Goal: Information Seeking & Learning: Learn about a topic

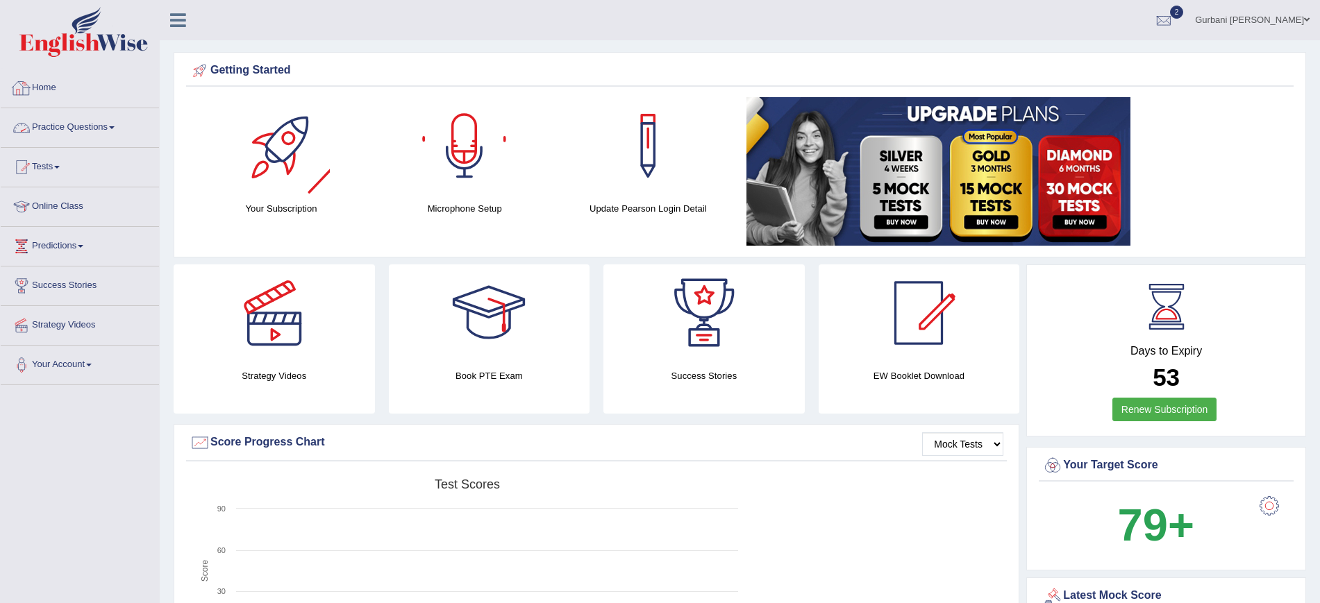
click at [92, 129] on link "Practice Questions" at bounding box center [80, 125] width 158 height 35
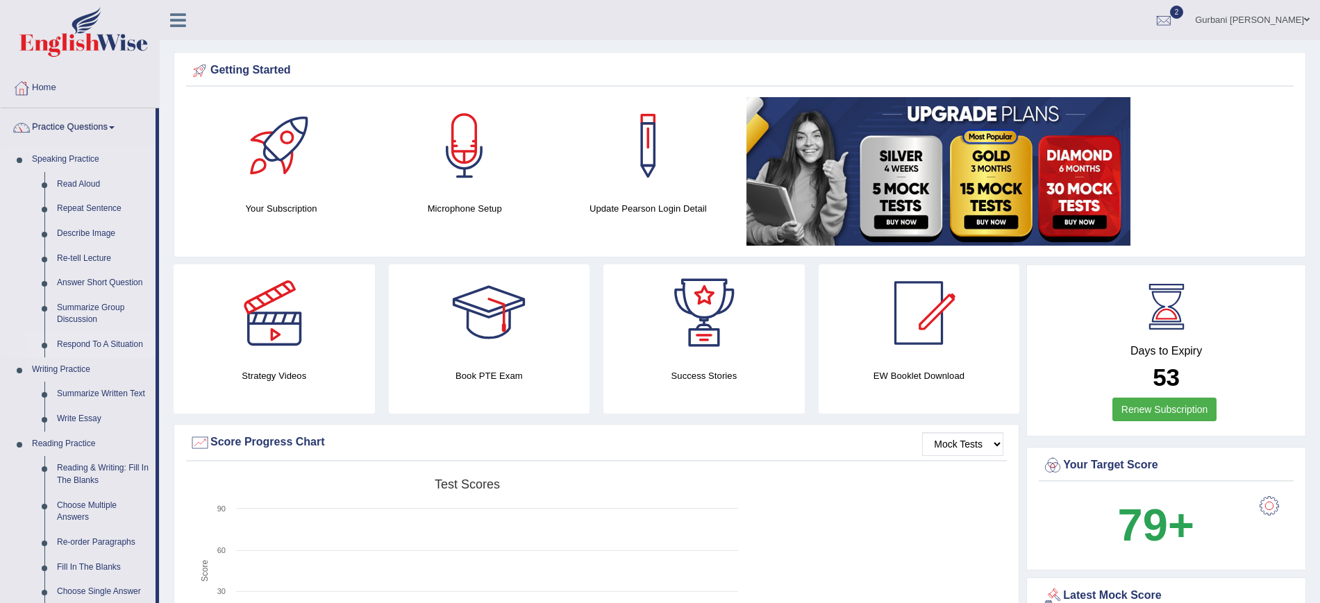
click at [98, 347] on link "Respond To A Situation" at bounding box center [103, 345] width 105 height 25
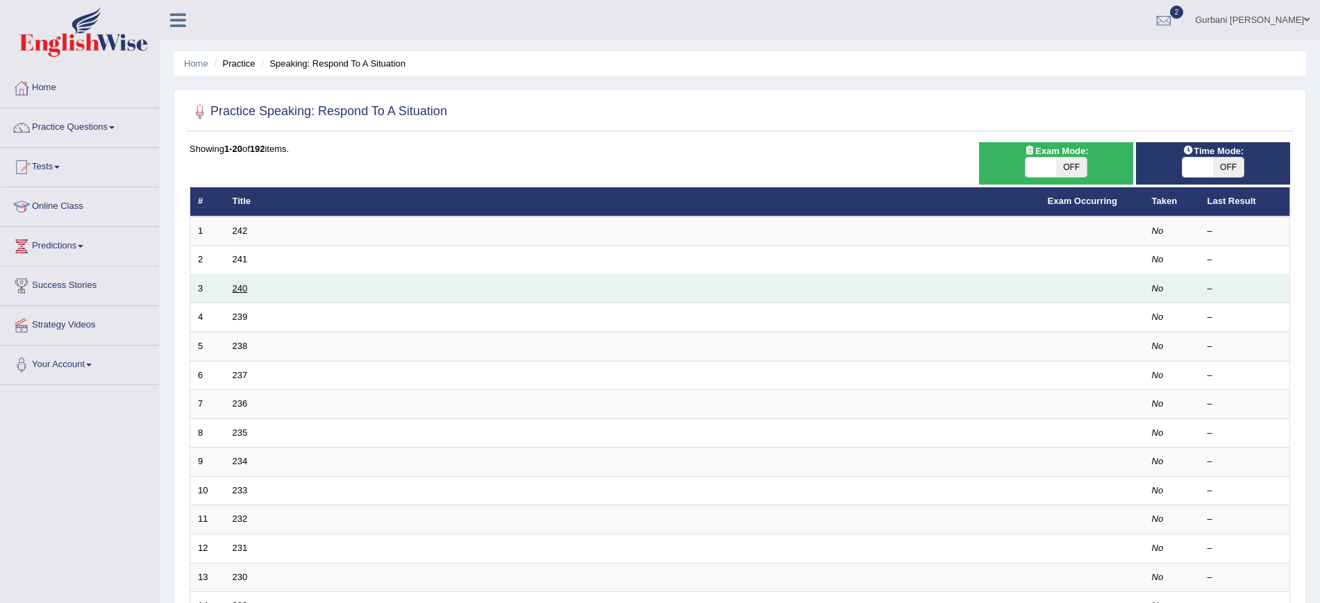
click at [244, 286] on link "240" at bounding box center [240, 288] width 15 height 10
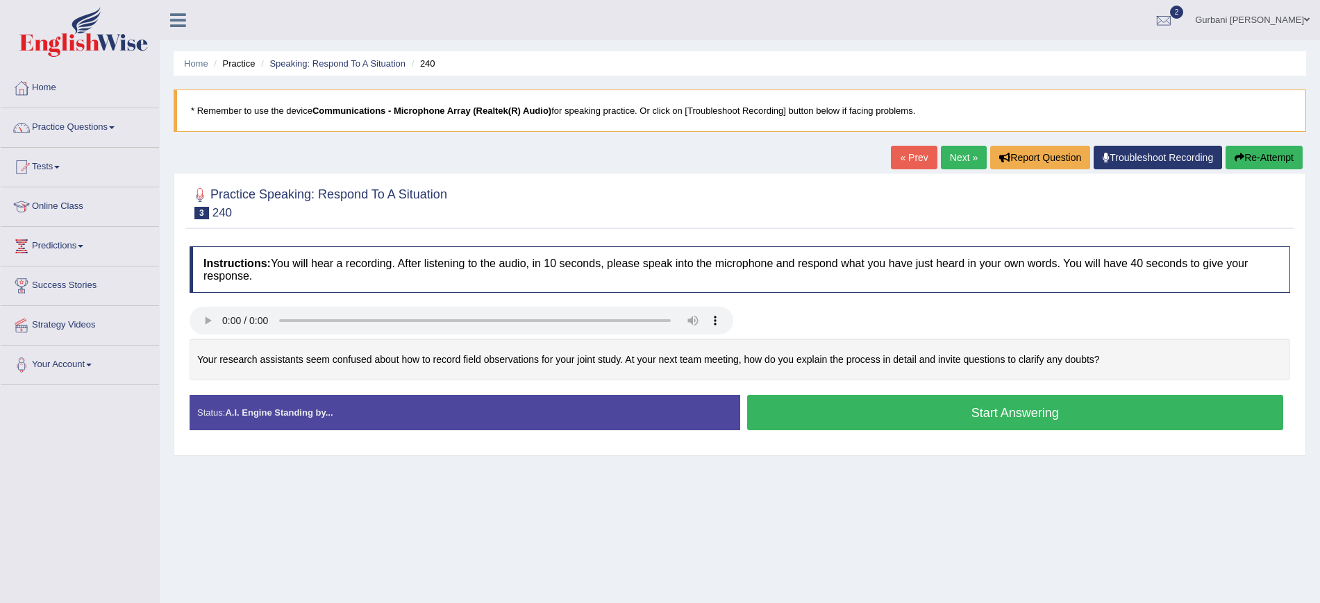
drag, startPoint x: 340, startPoint y: 360, endPoint x: 0, endPoint y: 386, distance: 340.6
click at [0, 386] on div "Toggle navigation Home Practice Questions Speaking Practice Read Aloud Repeat S…" at bounding box center [660, 361] width 1320 height 722
